Goal: Task Accomplishment & Management: Complete application form

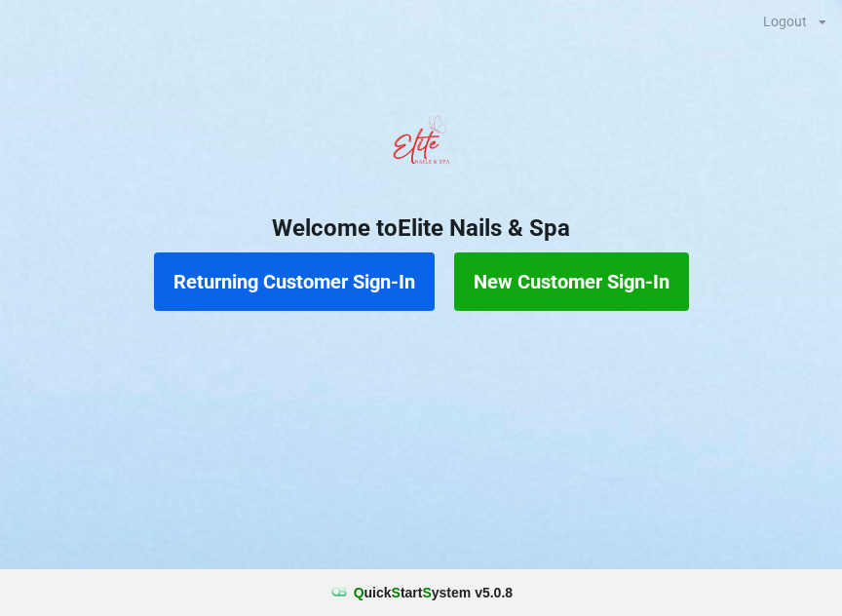
click at [584, 275] on button "New Customer Sign-In" at bounding box center [571, 281] width 235 height 58
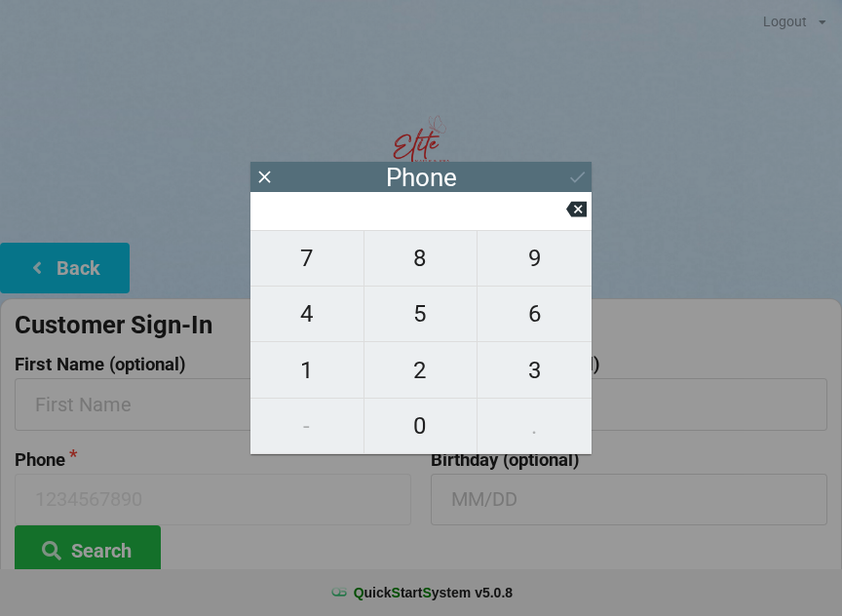
click at [532, 327] on span "6" at bounding box center [534, 313] width 114 height 41
type input "6"
click at [312, 327] on span "4" at bounding box center [306, 313] width 113 height 41
type input "64"
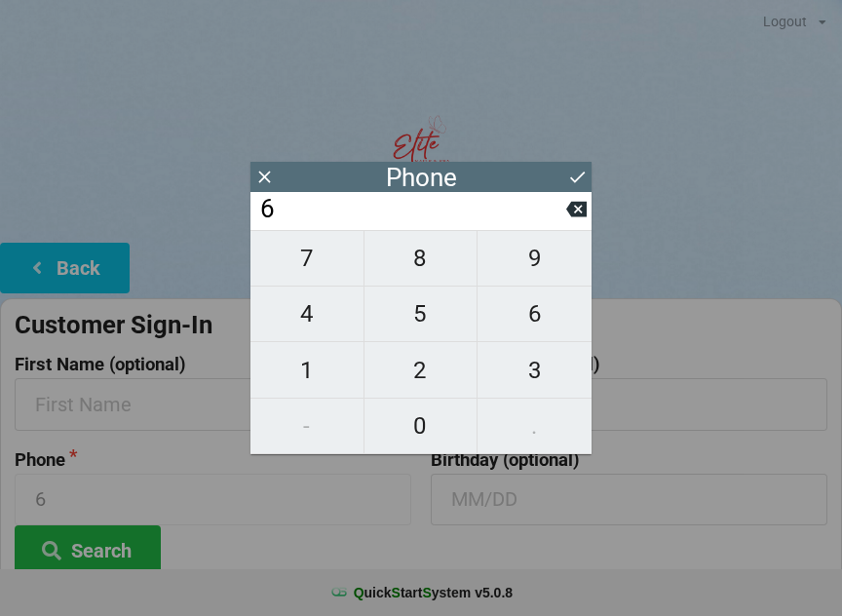
type input "64"
click at [542, 318] on span "6" at bounding box center [534, 313] width 114 height 41
type input "646"
click at [423, 270] on span "8" at bounding box center [420, 258] width 113 height 41
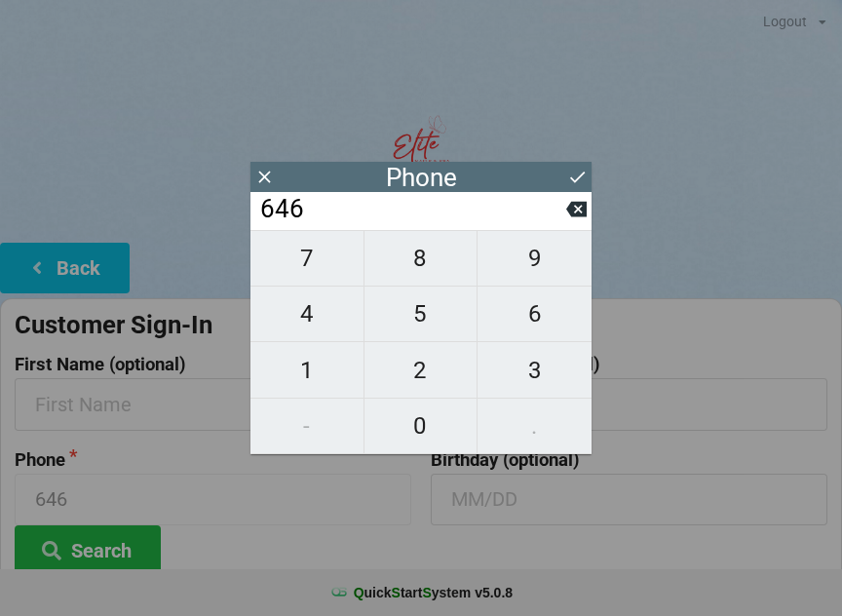
type input "6468"
click at [415, 431] on span "0" at bounding box center [420, 425] width 113 height 41
type input "64680"
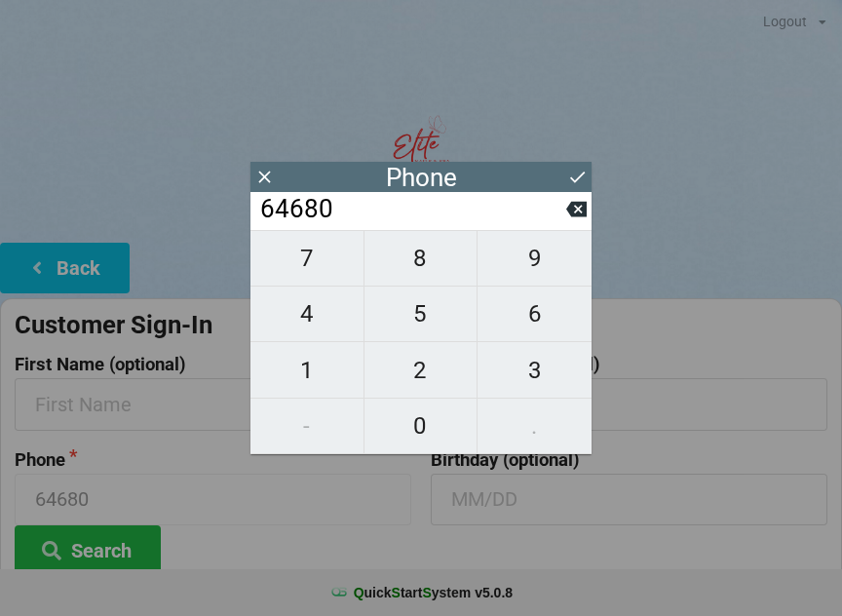
click at [305, 382] on span "1" at bounding box center [306, 370] width 113 height 41
type input "646801"
click at [581, 209] on icon at bounding box center [576, 210] width 20 height 16
click at [304, 272] on span "7" at bounding box center [306, 258] width 113 height 41
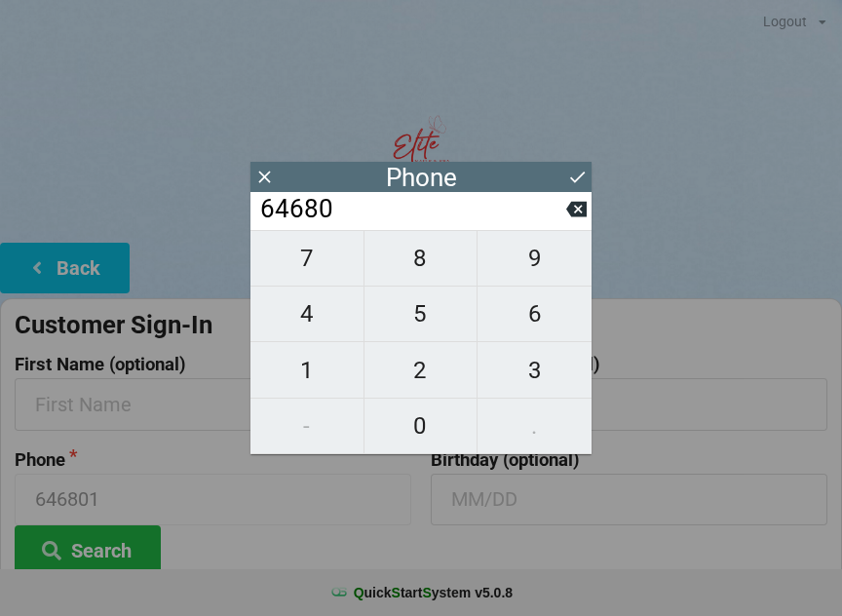
type input "646807"
click at [313, 262] on span "7" at bounding box center [306, 258] width 113 height 41
type input "6468077"
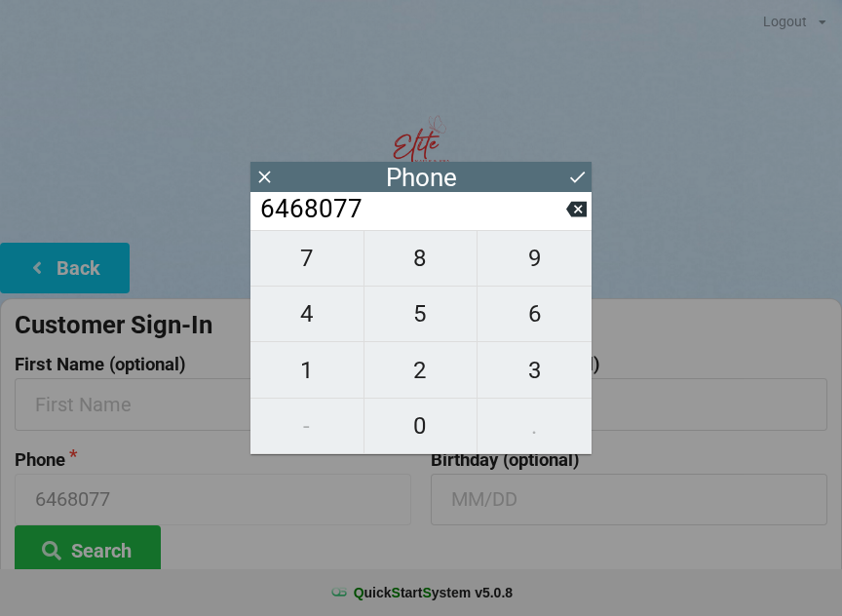
click at [533, 376] on span "3" at bounding box center [534, 370] width 114 height 41
type input "64680773"
click at [309, 267] on span "7" at bounding box center [306, 258] width 113 height 41
type input "646807737"
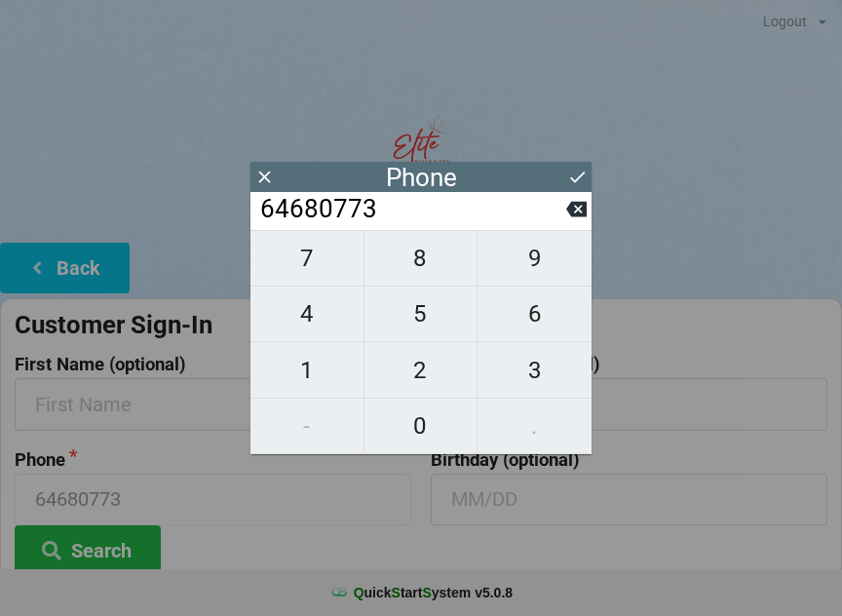
type input "646807737"
click at [532, 273] on span "9" at bounding box center [534, 258] width 114 height 41
type input "6468077379"
click at [579, 179] on icon at bounding box center [577, 177] width 20 height 20
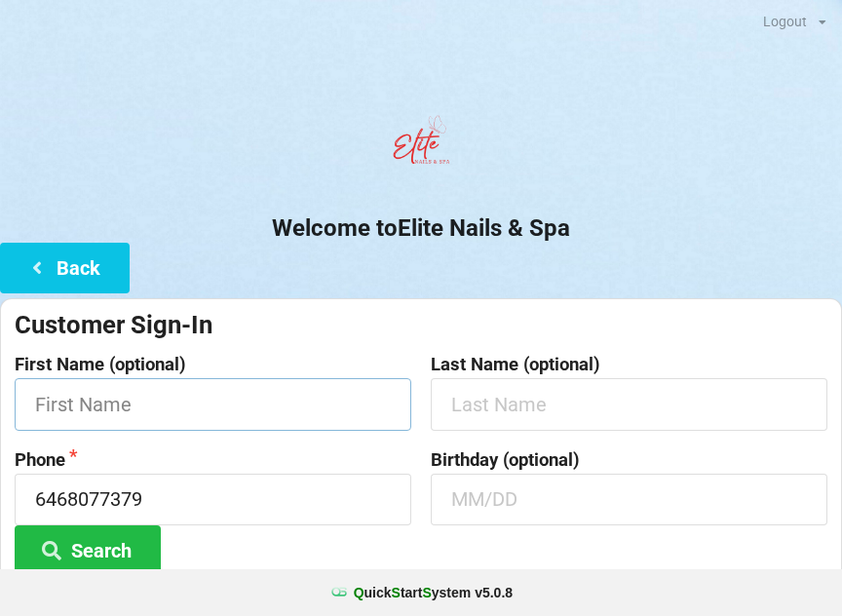
click at [197, 416] on input "text" at bounding box center [213, 404] width 396 height 52
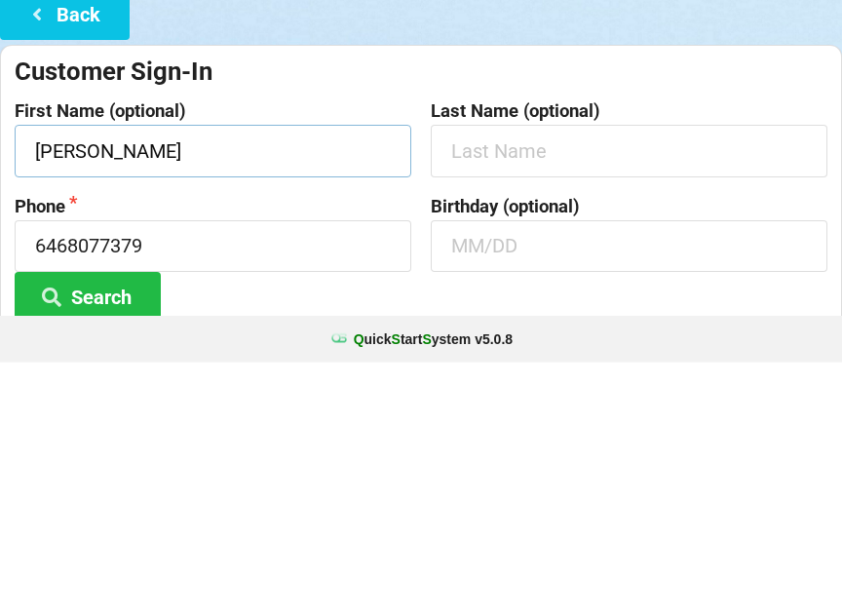
type input "[PERSON_NAME]"
click at [339, 473] on input "6468077379" at bounding box center [213, 499] width 396 height 52
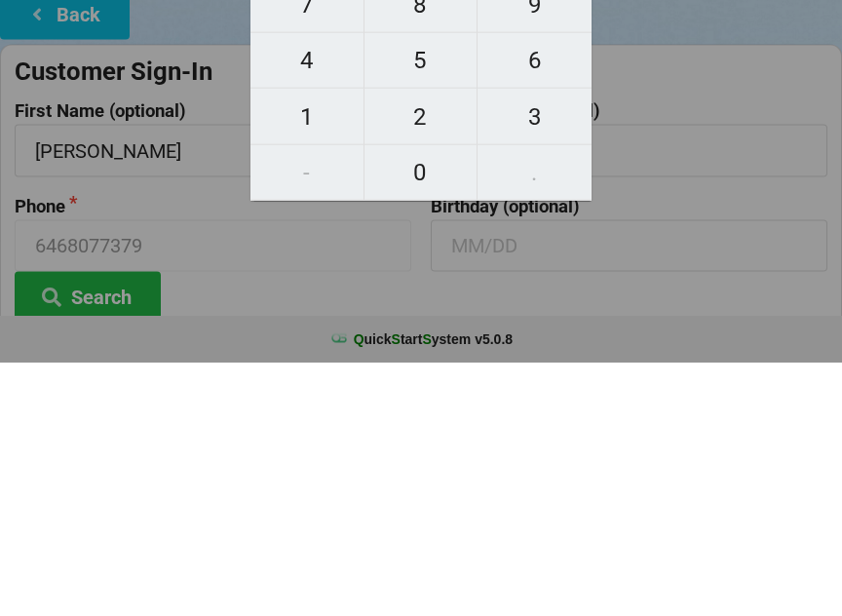
scroll to position [145, 0]
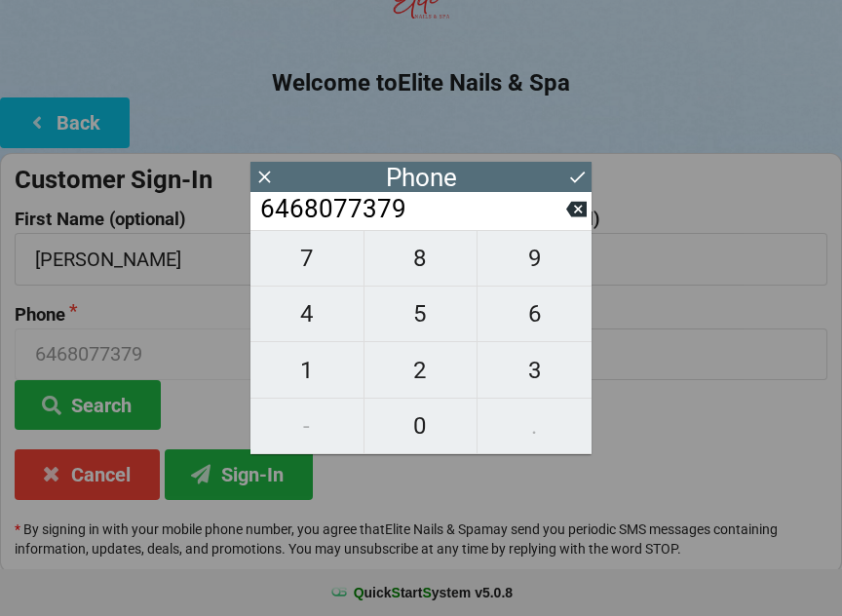
click at [583, 184] on icon at bounding box center [577, 177] width 20 height 20
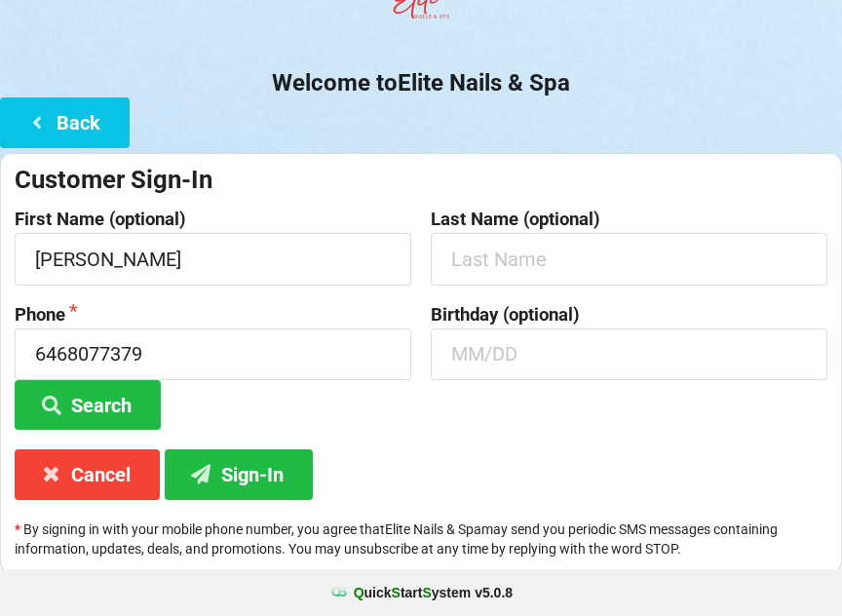
click at [103, 400] on button "Search" at bounding box center [88, 405] width 146 height 50
click at [104, 410] on button "Search" at bounding box center [88, 405] width 146 height 50
click at [247, 469] on button "Sign-In" at bounding box center [239, 474] width 148 height 50
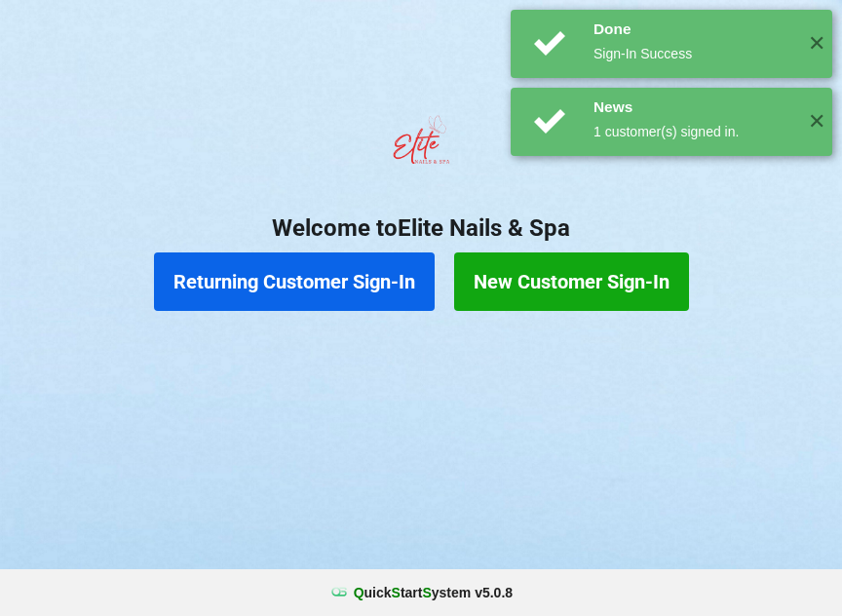
scroll to position [0, 0]
